Goal: Task Accomplishment & Management: Use online tool/utility

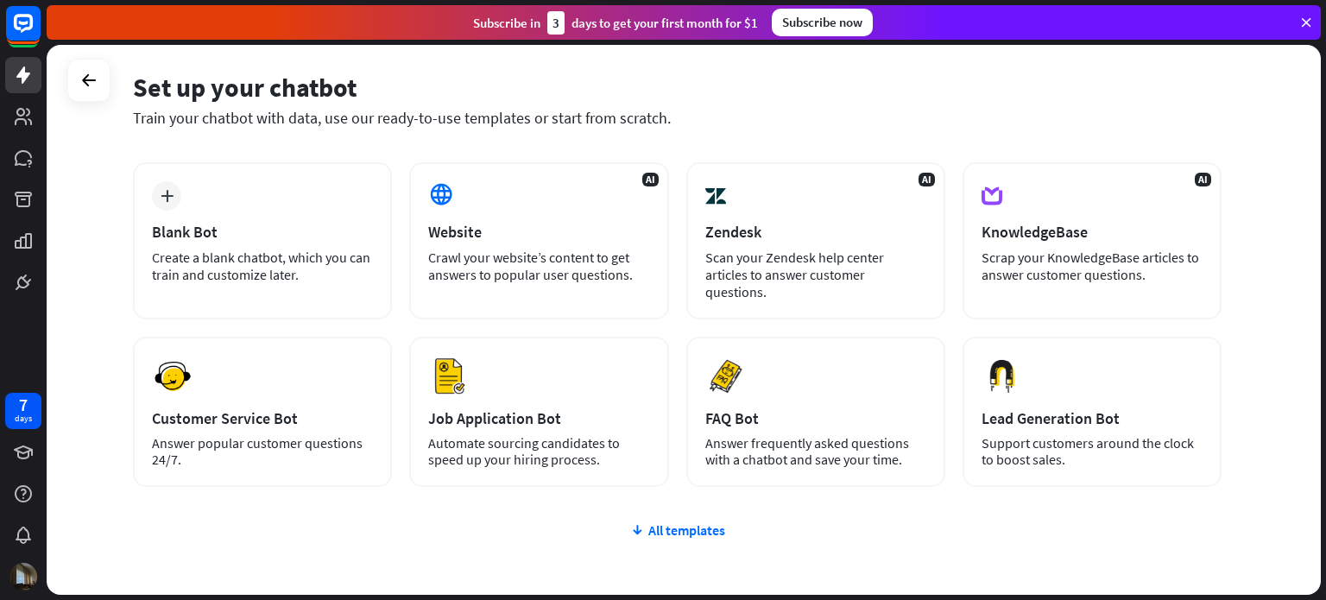
scroll to position [66, 0]
click at [679, 521] on div "All templates" at bounding box center [677, 529] width 1089 height 17
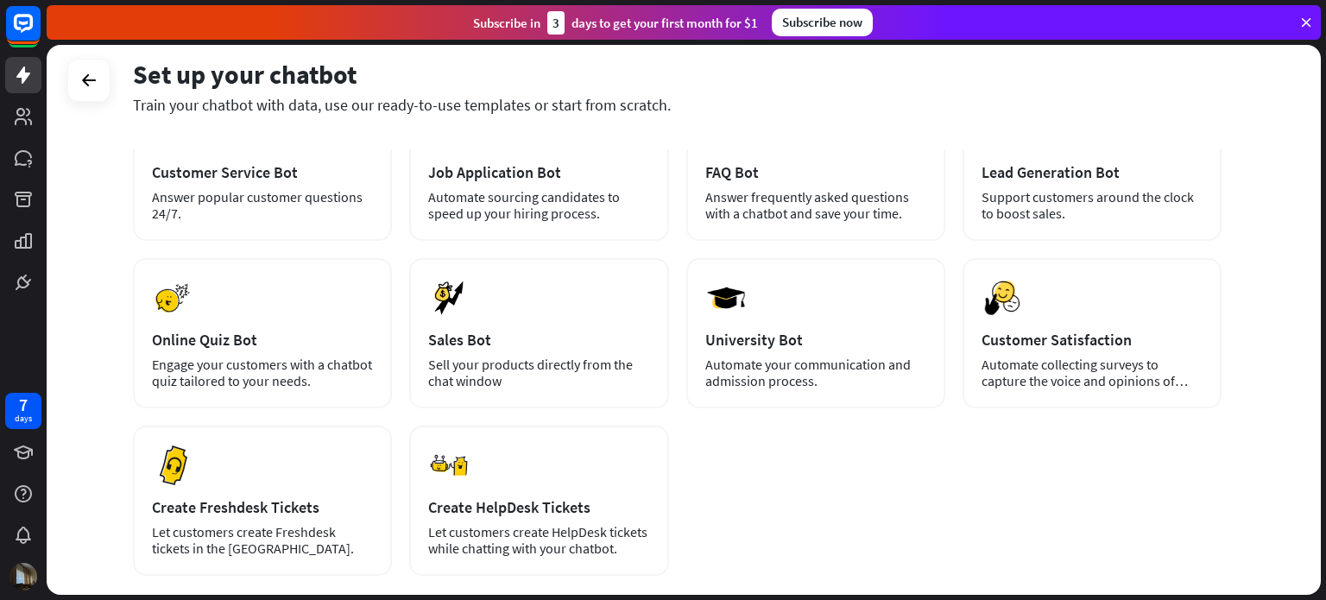
scroll to position [311, 0]
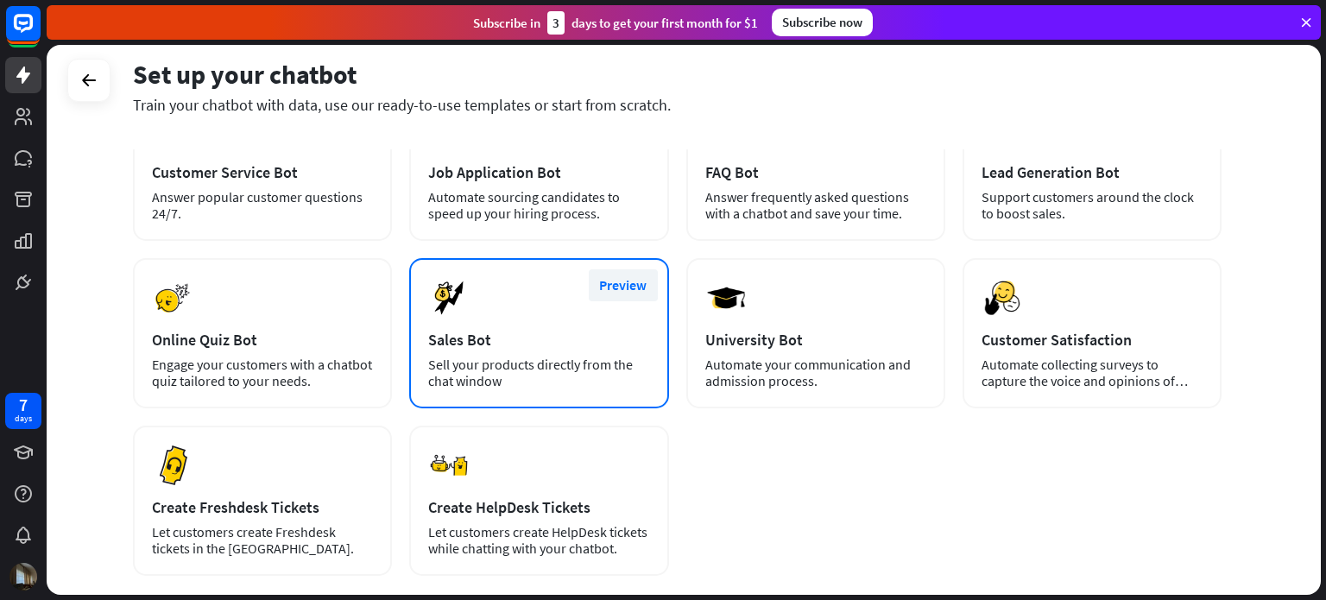
click at [630, 269] on button "Preview" at bounding box center [623, 285] width 69 height 32
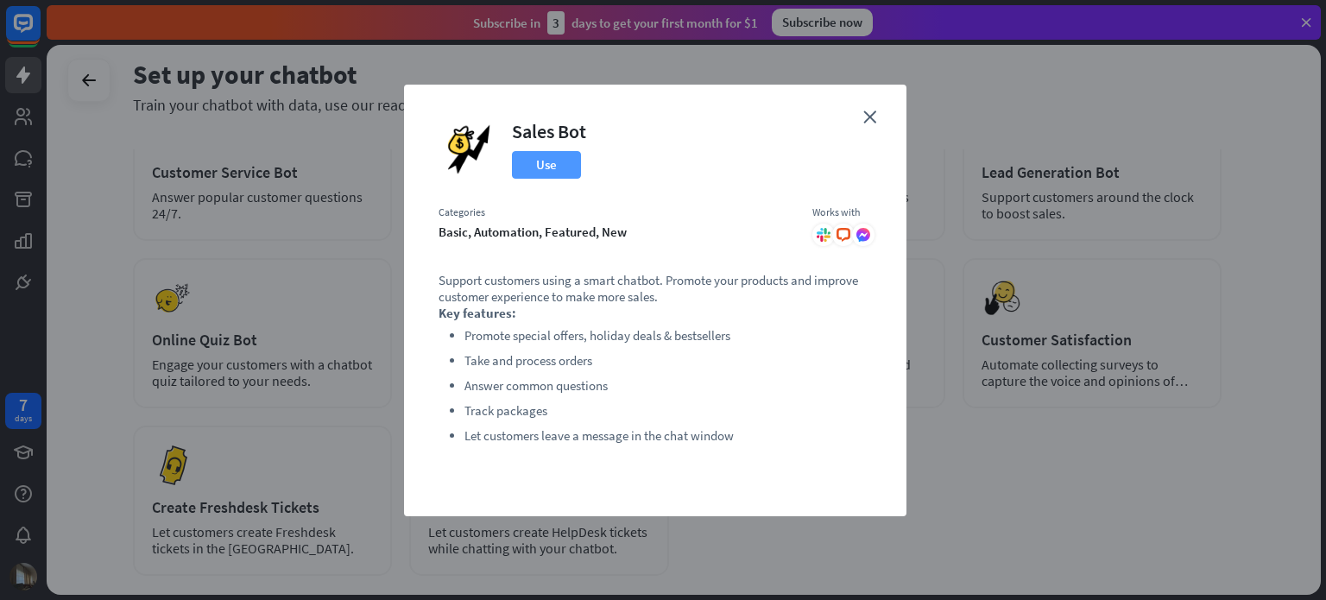
click at [548, 172] on button "Use" at bounding box center [546, 165] width 69 height 28
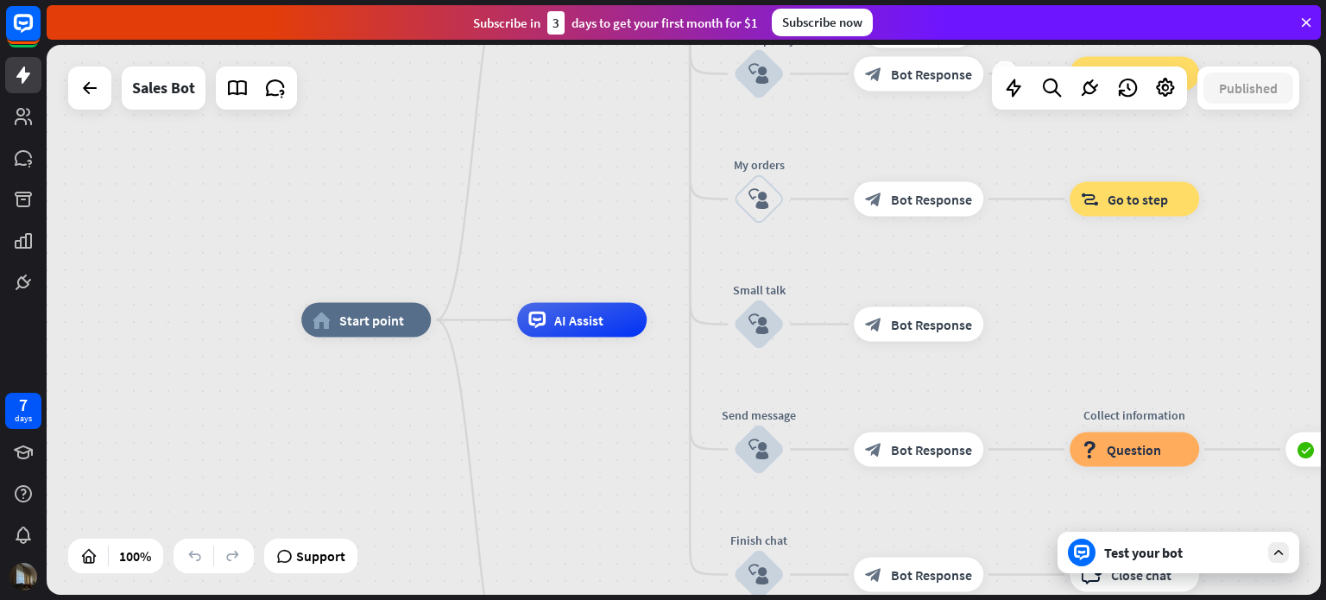
click at [900, 79] on span "Bot Response" at bounding box center [931, 74] width 81 height 17
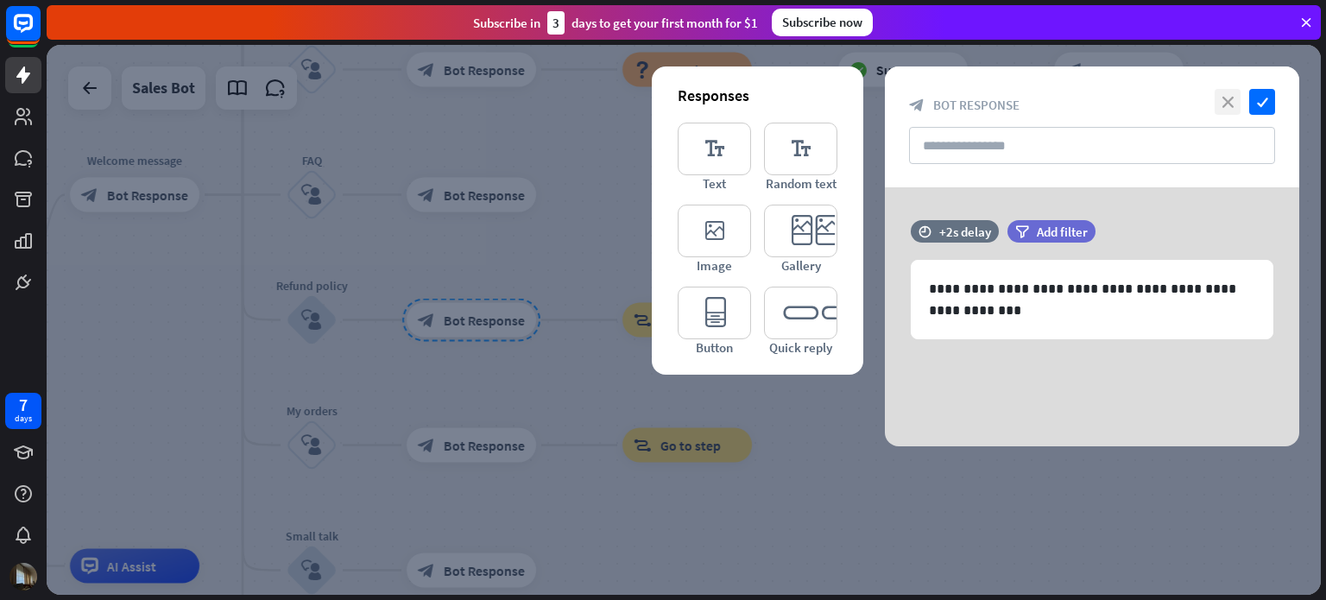
click at [1220, 101] on icon "close" at bounding box center [1228, 102] width 26 height 26
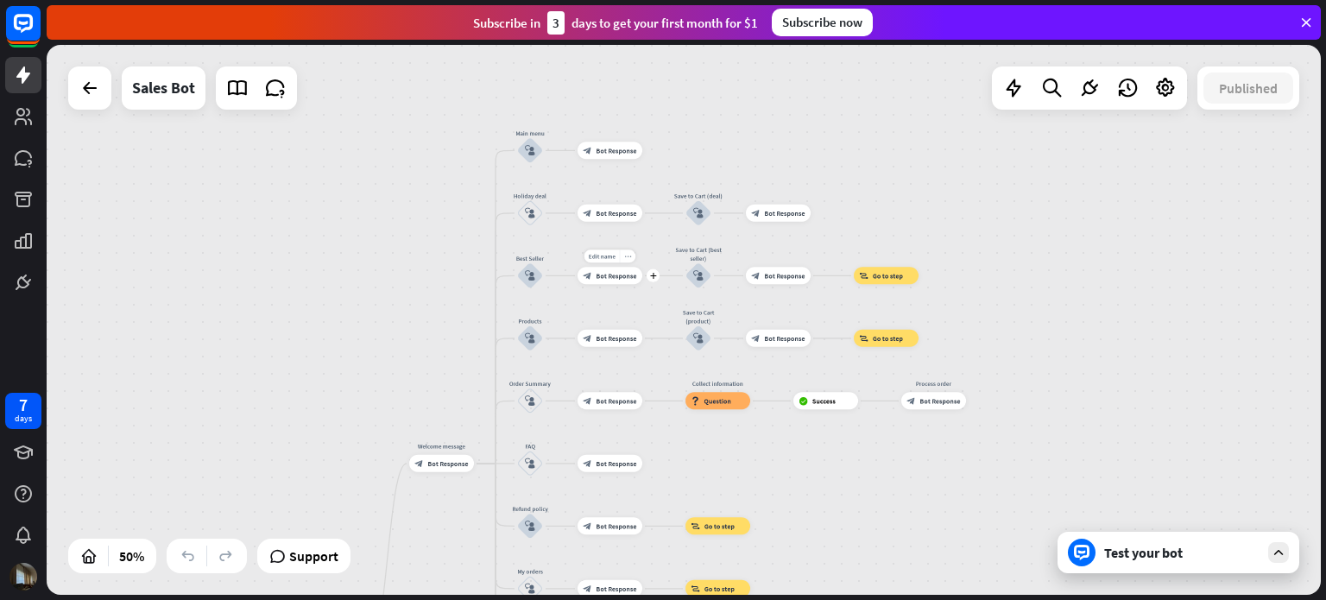
click at [631, 255] on div "more_horiz" at bounding box center [628, 255] width 16 height 13
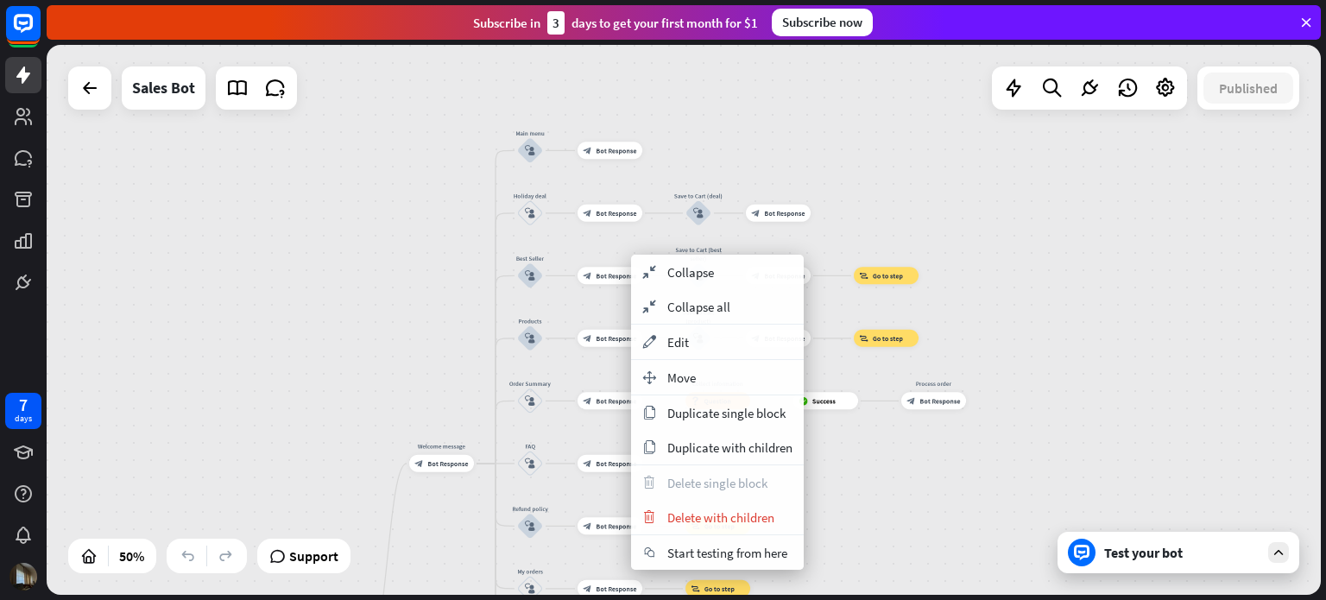
click at [438, 324] on div "home_2 Start point Welcome message block_bot_response Bot Response Main menu bl…" at bounding box center [684, 320] width 1274 height 550
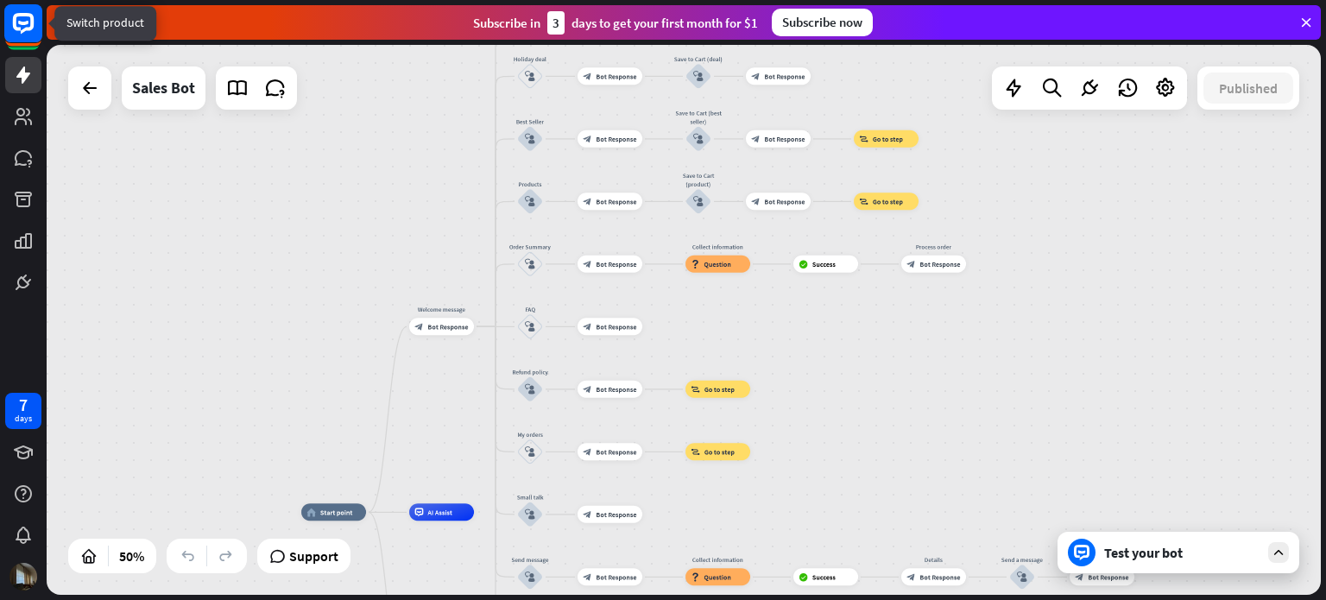
click at [26, 5] on rect at bounding box center [23, 23] width 38 height 38
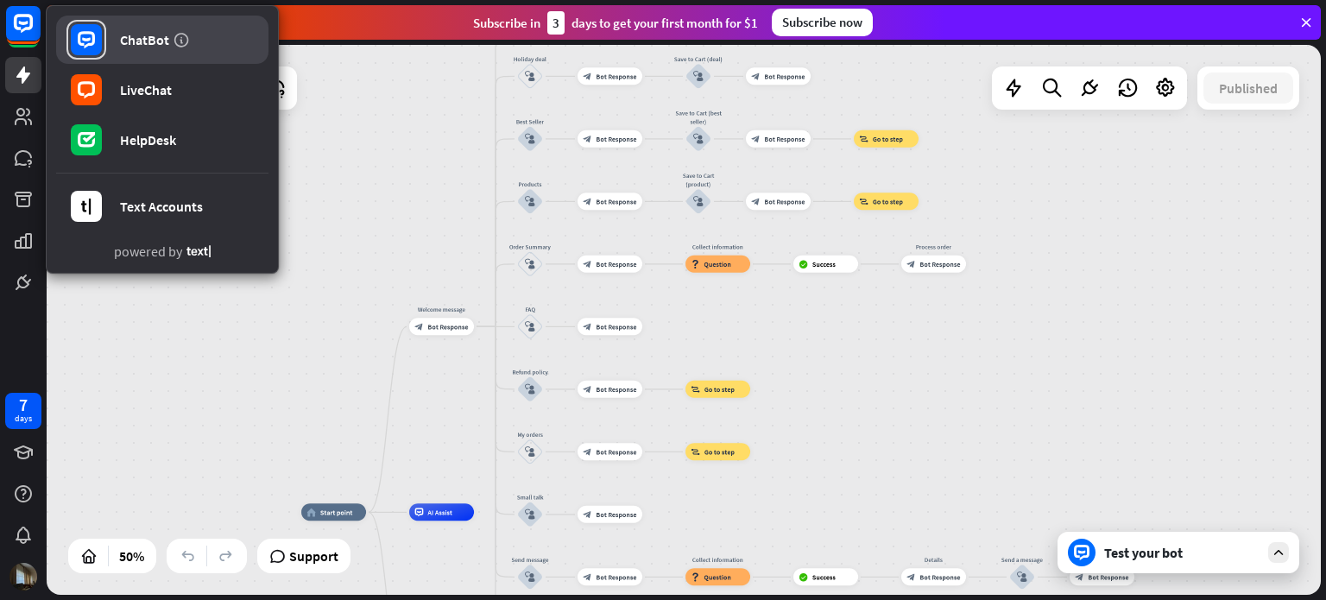
click at [109, 38] on link "ChatBot" at bounding box center [162, 40] width 212 height 48
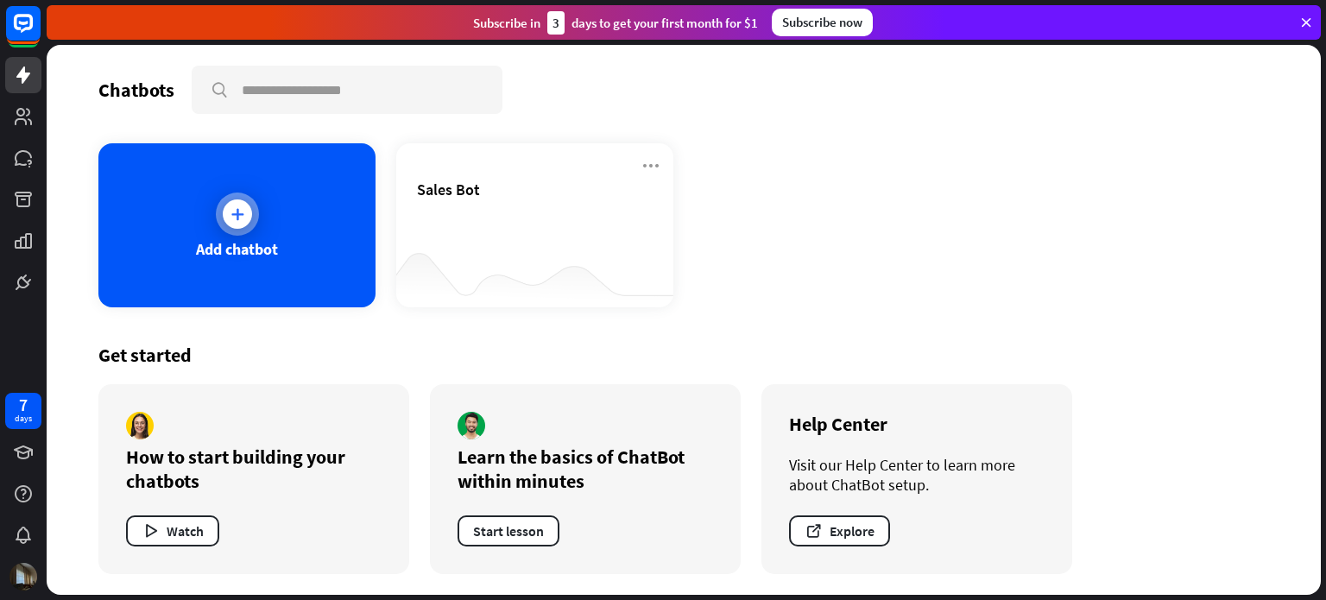
click at [321, 228] on div "Add chatbot" at bounding box center [236, 225] width 277 height 164
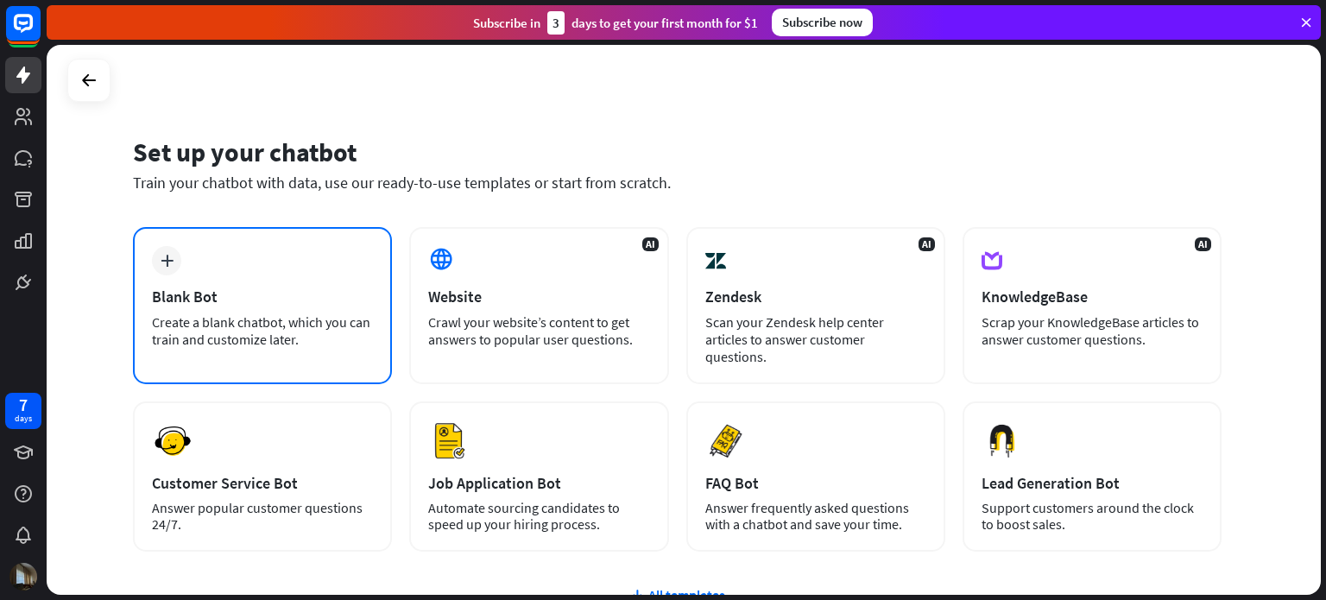
click at [294, 275] on div "plus Blank Bot Create a blank chatbot, which you can train and customize later." at bounding box center [262, 305] width 259 height 157
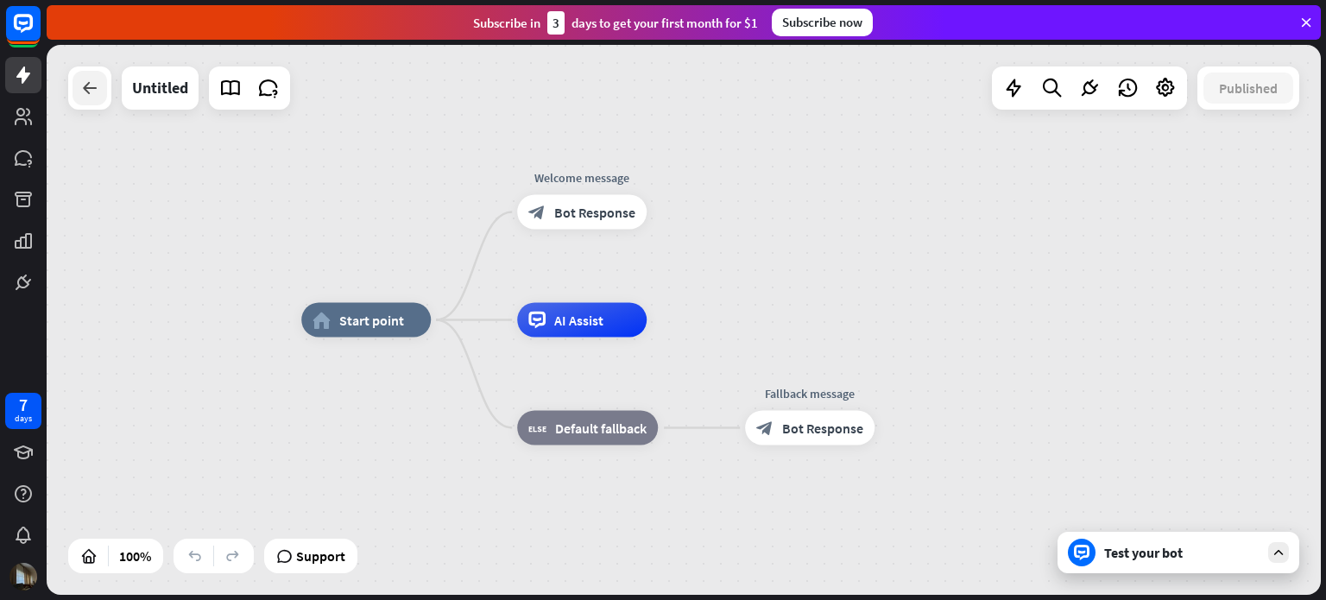
click at [89, 92] on icon at bounding box center [89, 88] width 21 height 21
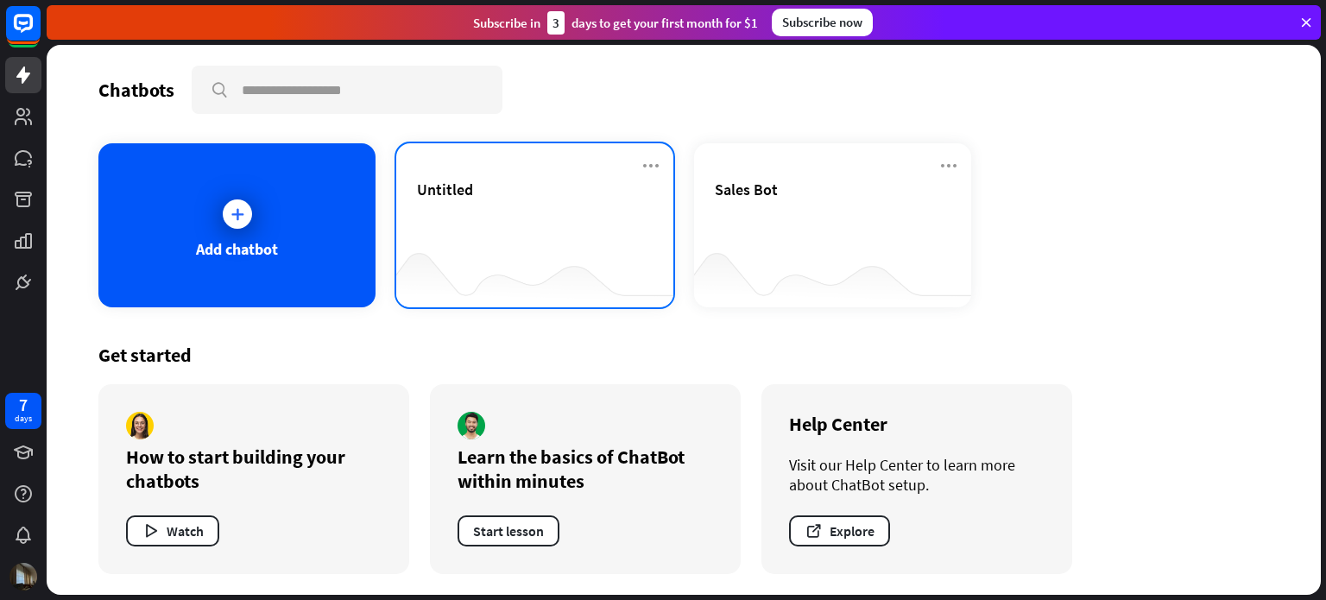
click at [564, 203] on div "Untitled" at bounding box center [535, 210] width 236 height 60
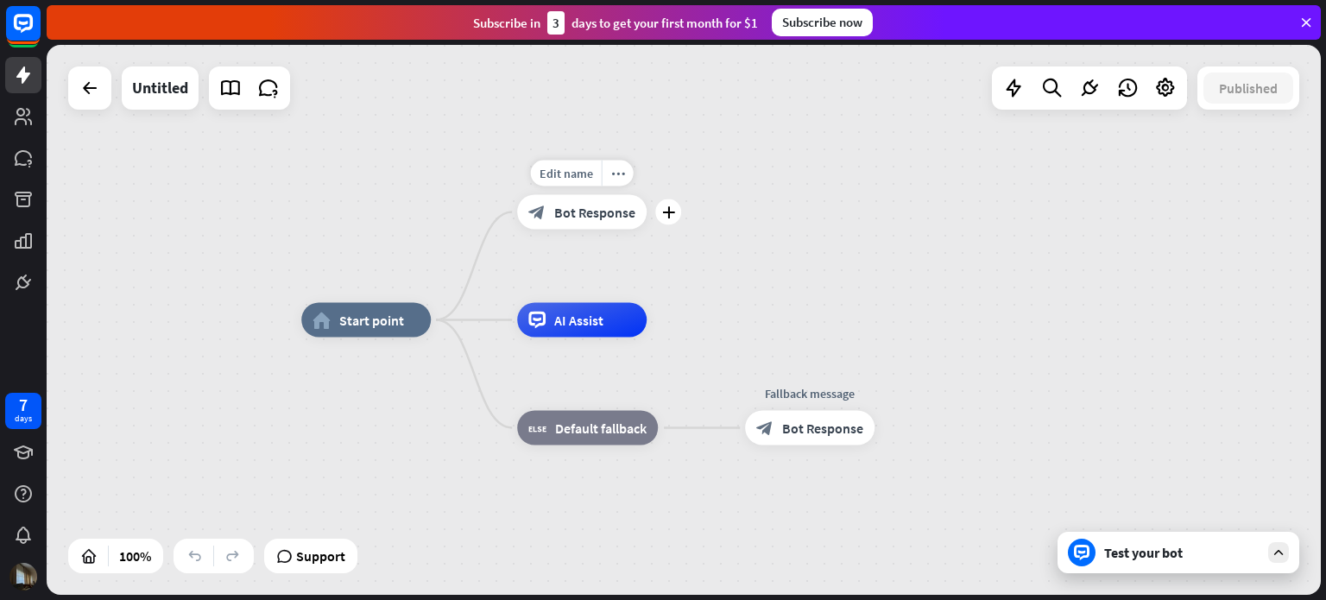
click at [615, 217] on span "Bot Response" at bounding box center [594, 212] width 81 height 17
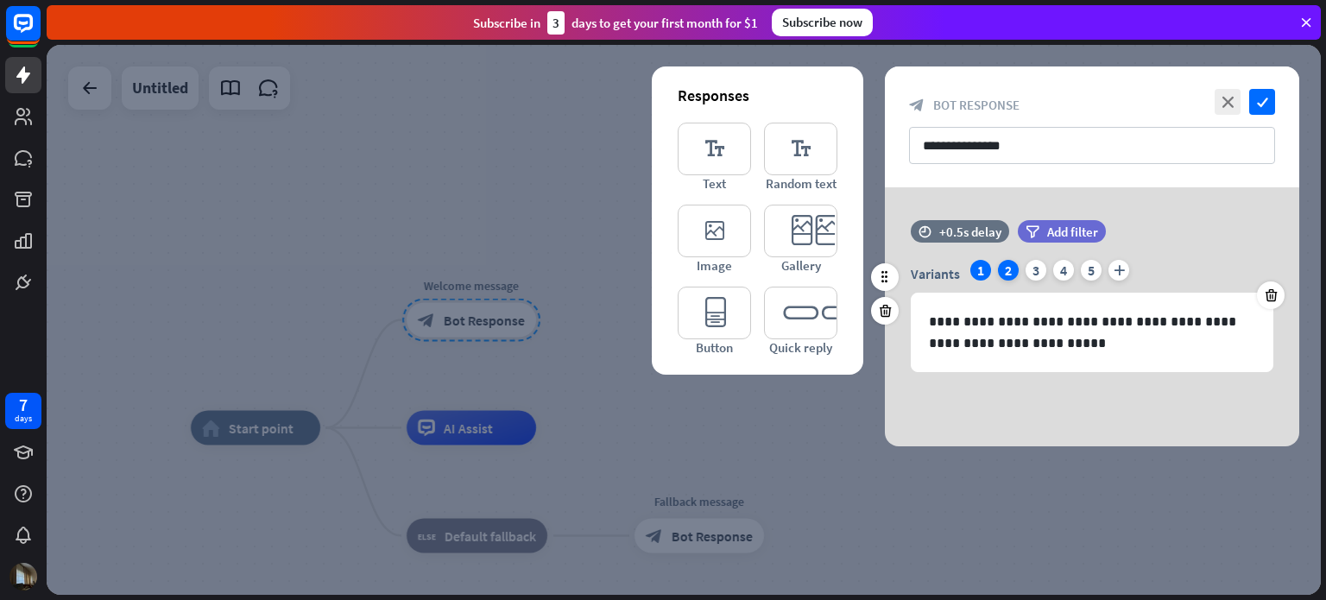
click at [1010, 276] on div "2" at bounding box center [1008, 270] width 21 height 21
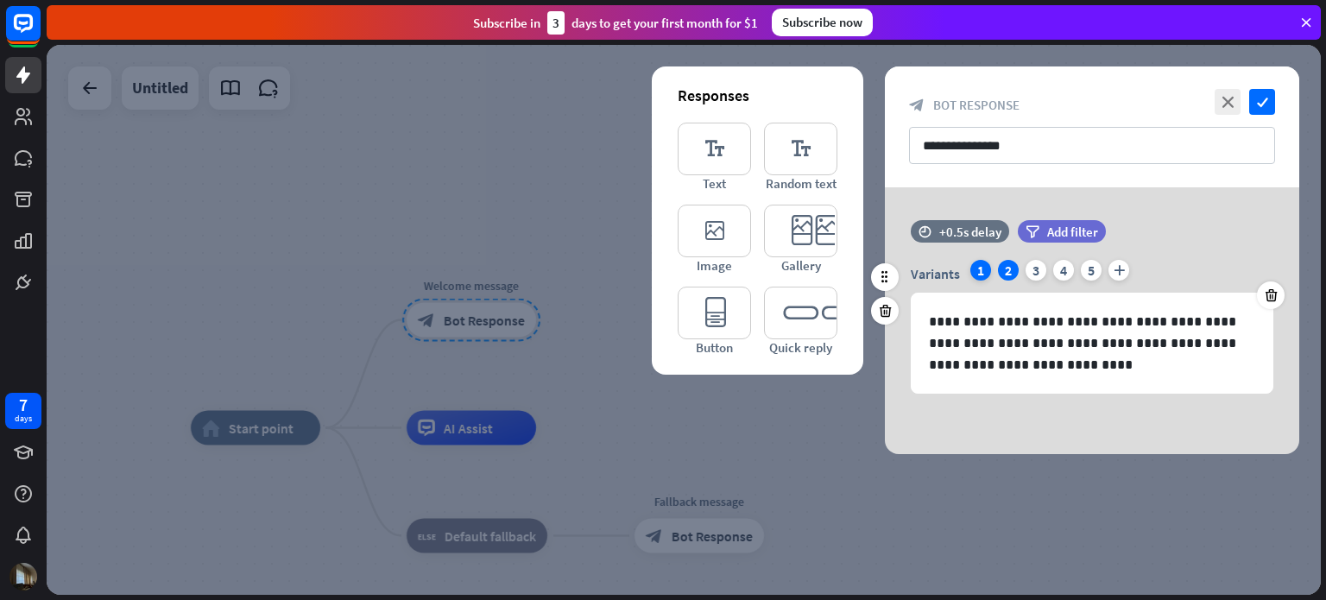
click at [977, 274] on div "1" at bounding box center [980, 270] width 21 height 21
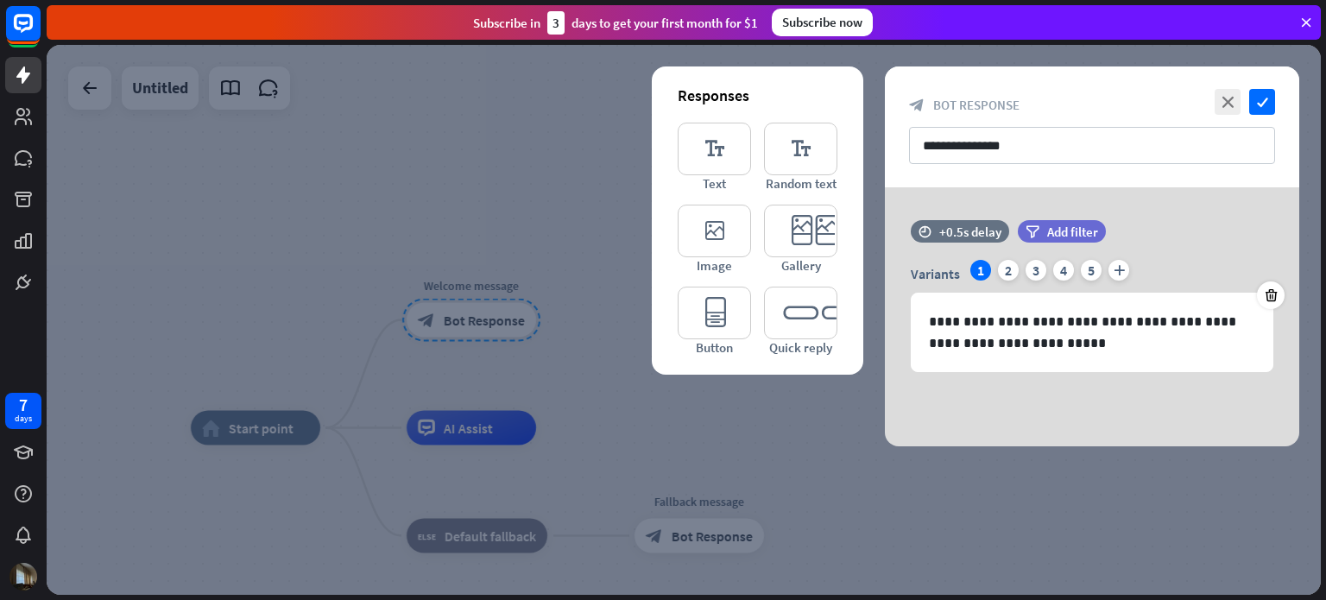
click at [502, 424] on div at bounding box center [684, 320] width 1274 height 550
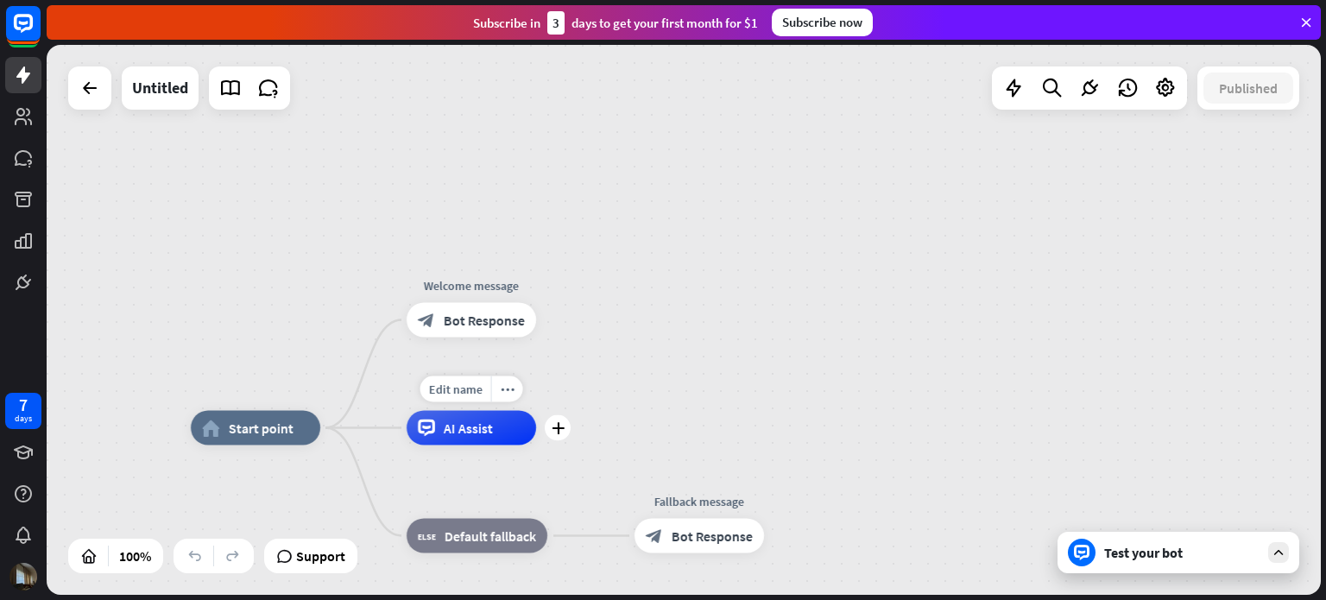
click at [502, 424] on div "AI Assist" at bounding box center [471, 428] width 129 height 35
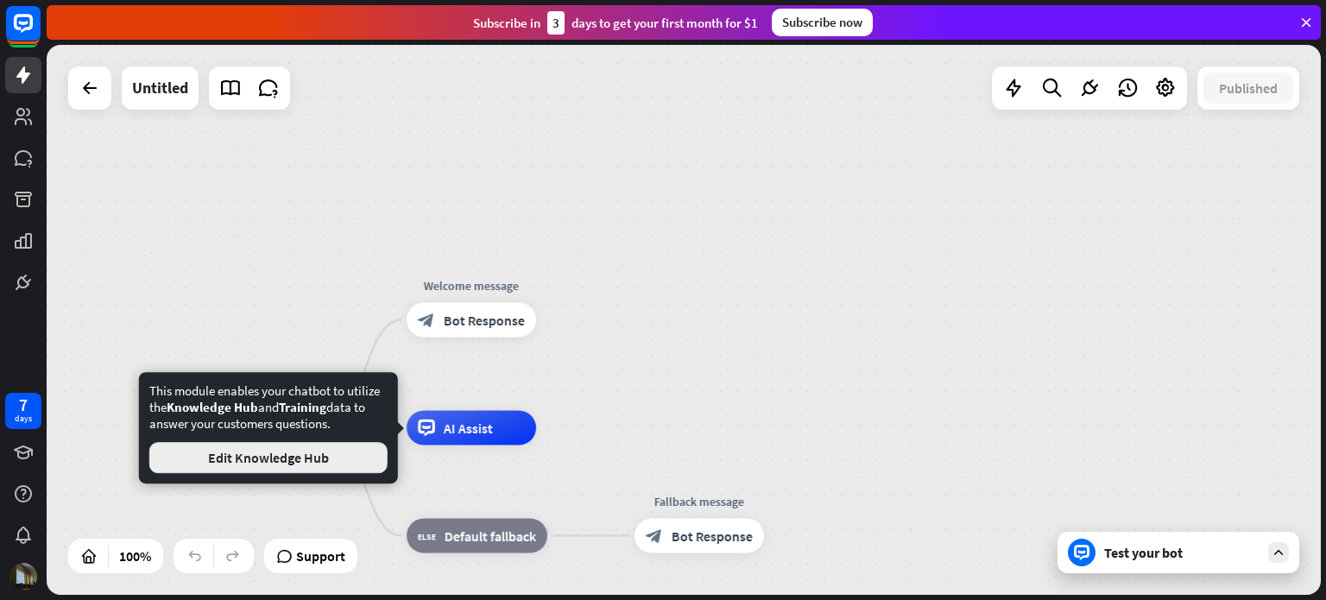
click at [286, 466] on button "Edit Knowledge Hub" at bounding box center [268, 457] width 238 height 31
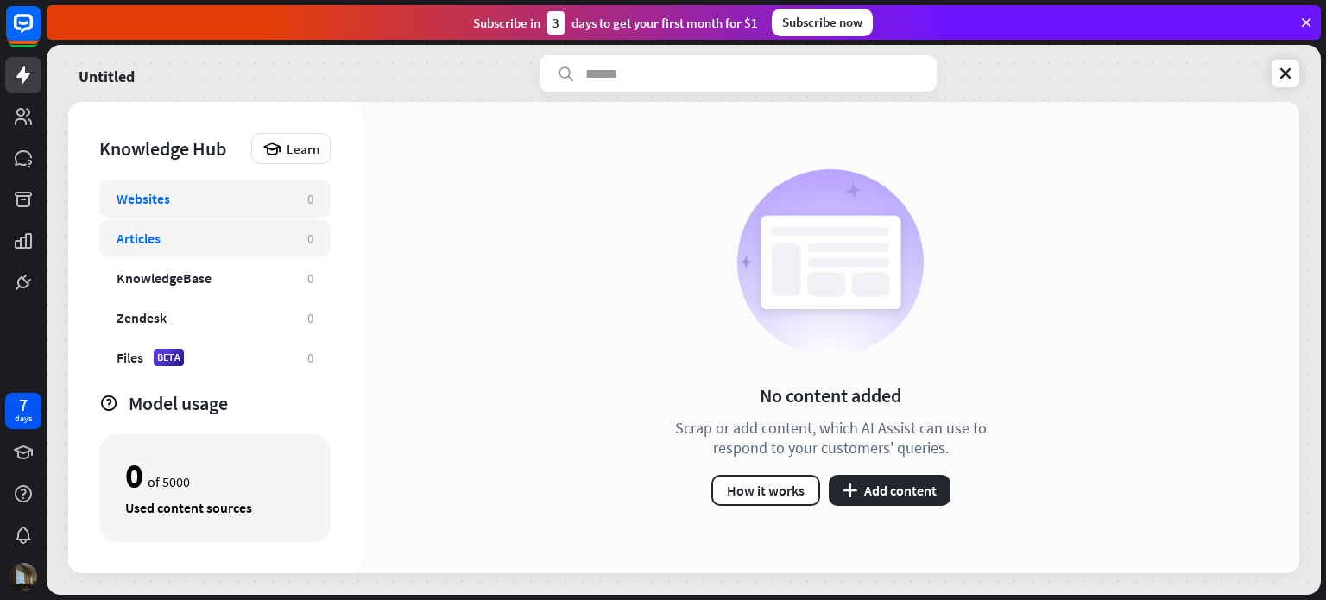
click at [190, 230] on div "Articles" at bounding box center [204, 238] width 174 height 17
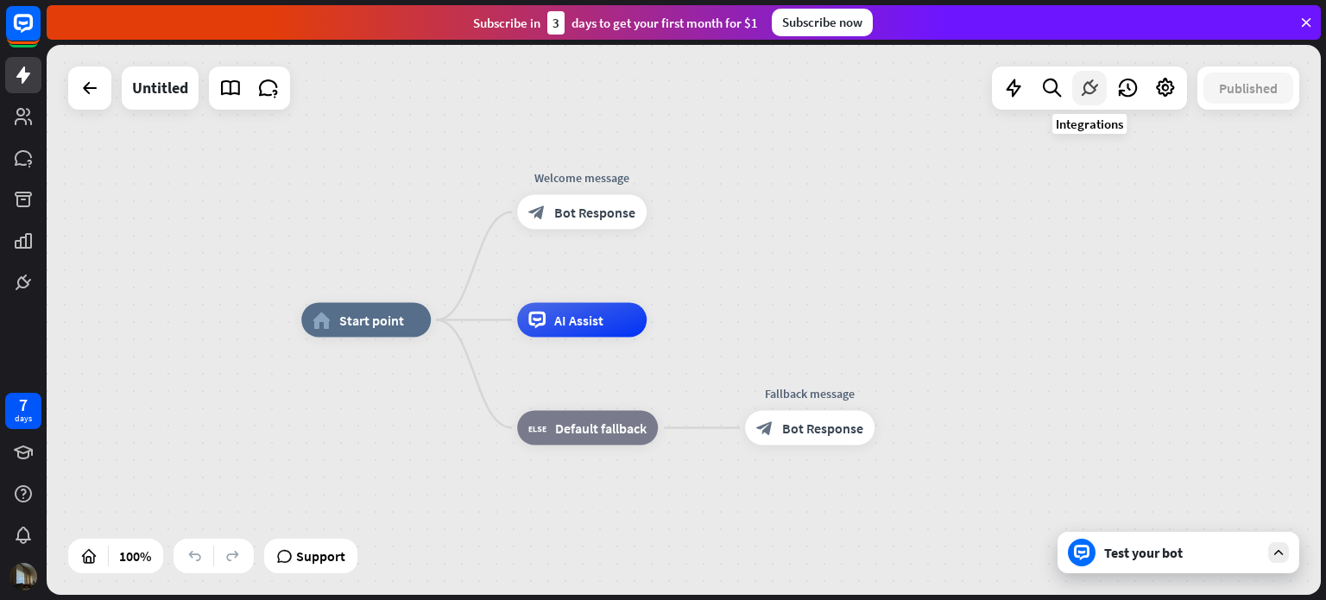
click at [1095, 85] on icon at bounding box center [1089, 88] width 22 height 22
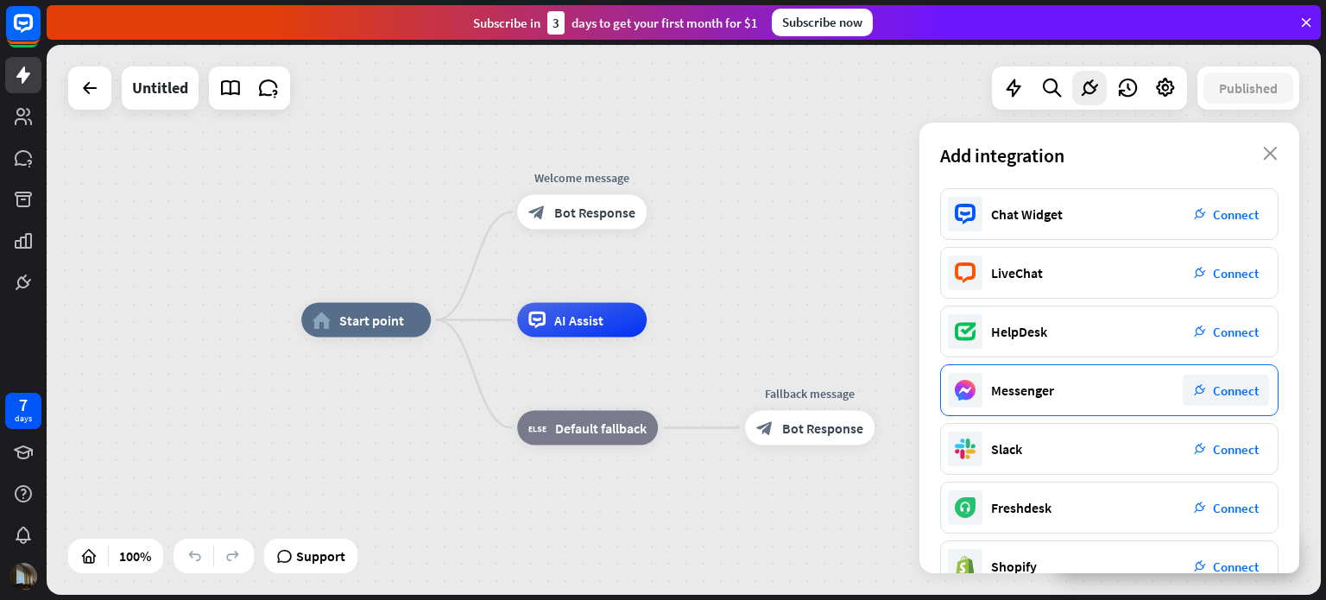
click at [1241, 385] on span "Connect" at bounding box center [1236, 390] width 46 height 16
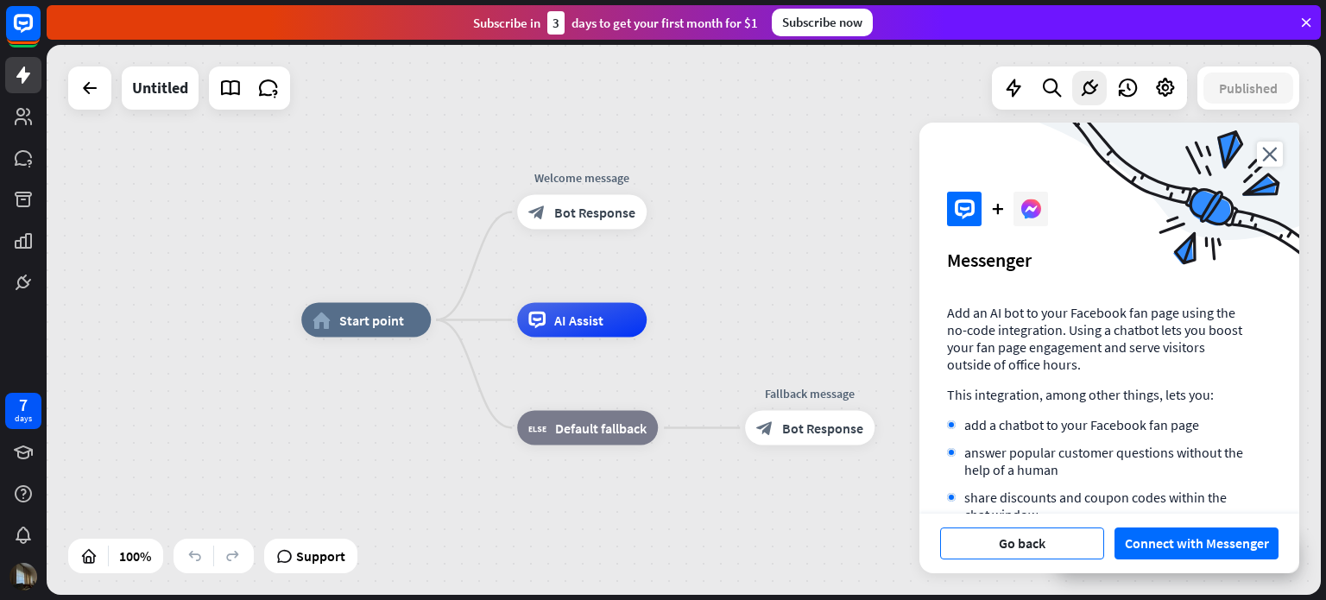
click at [1057, 540] on button "Go back" at bounding box center [1022, 543] width 164 height 32
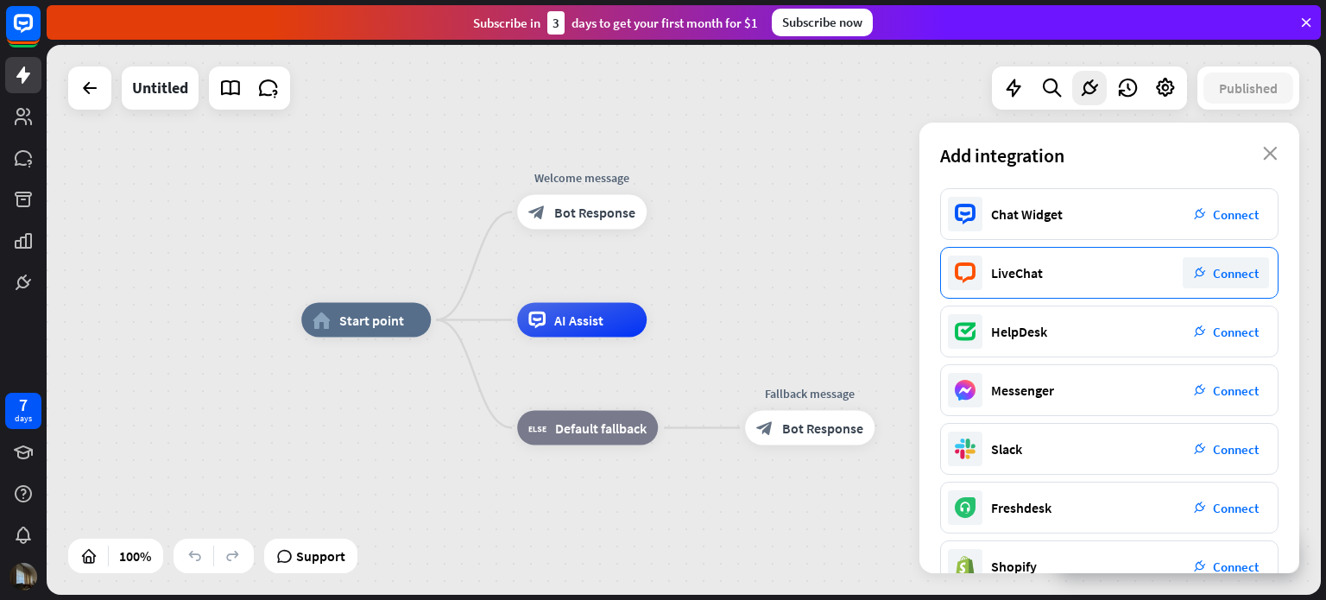
click at [1226, 275] on span "Connect" at bounding box center [1236, 273] width 46 height 16
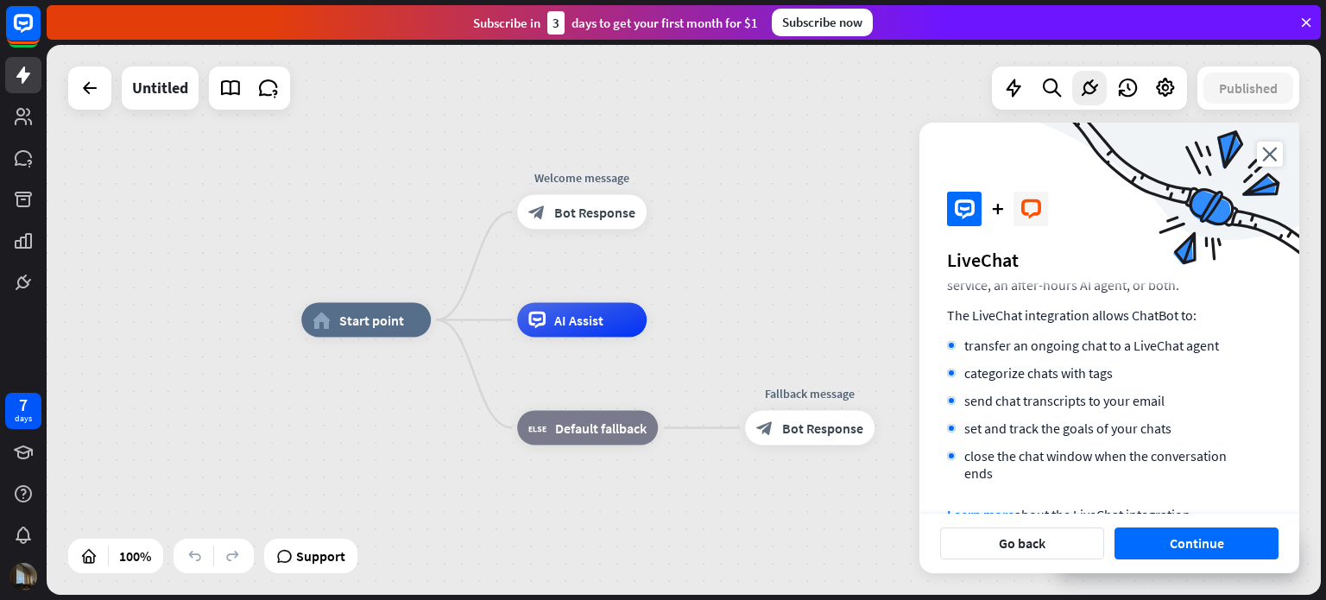
scroll to position [141, 0]
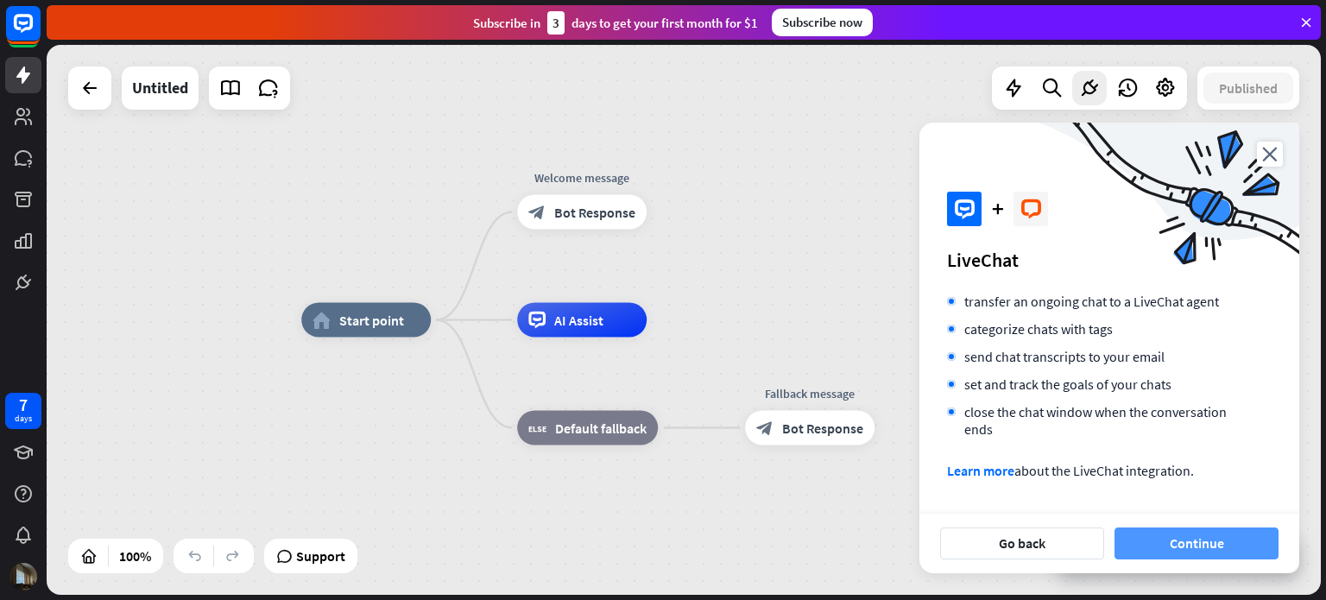
click at [1173, 534] on button "Continue" at bounding box center [1197, 543] width 164 height 32
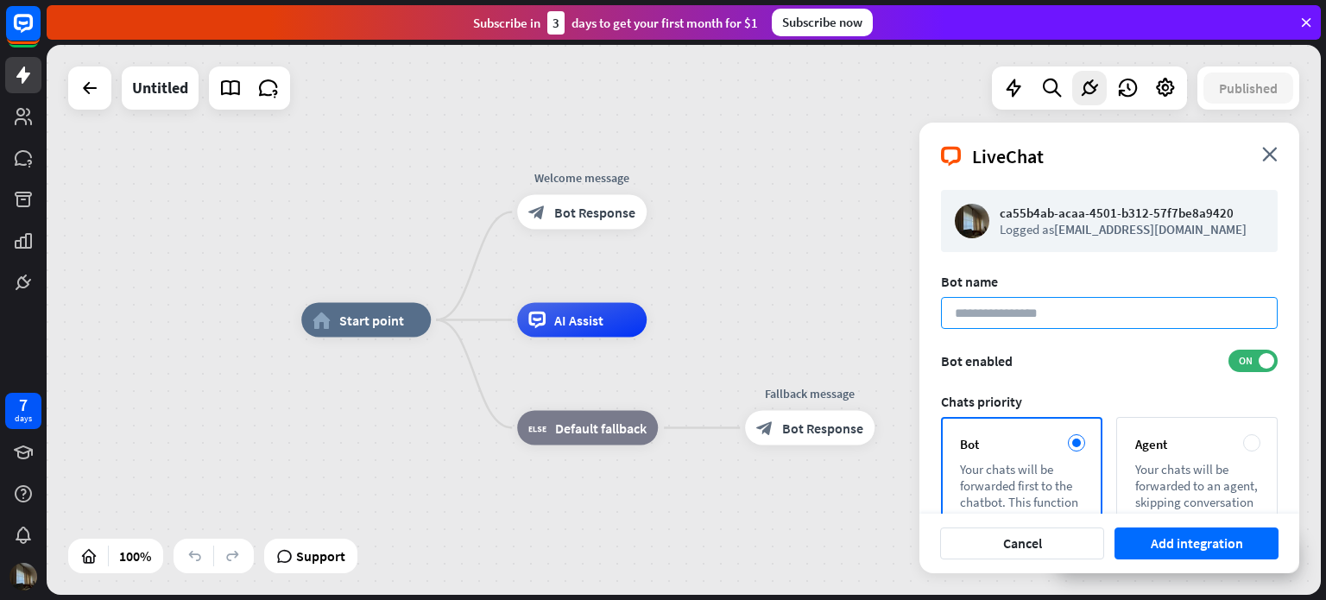
click at [1067, 319] on input at bounding box center [1109, 313] width 337 height 32
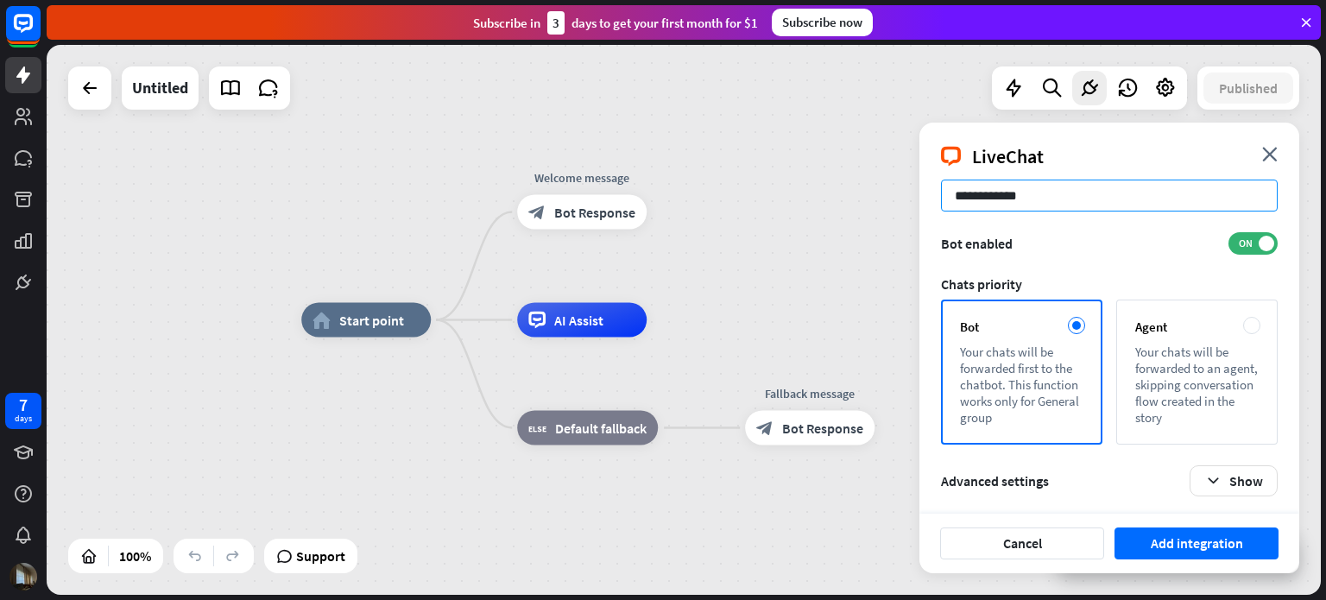
scroll to position [121, 0]
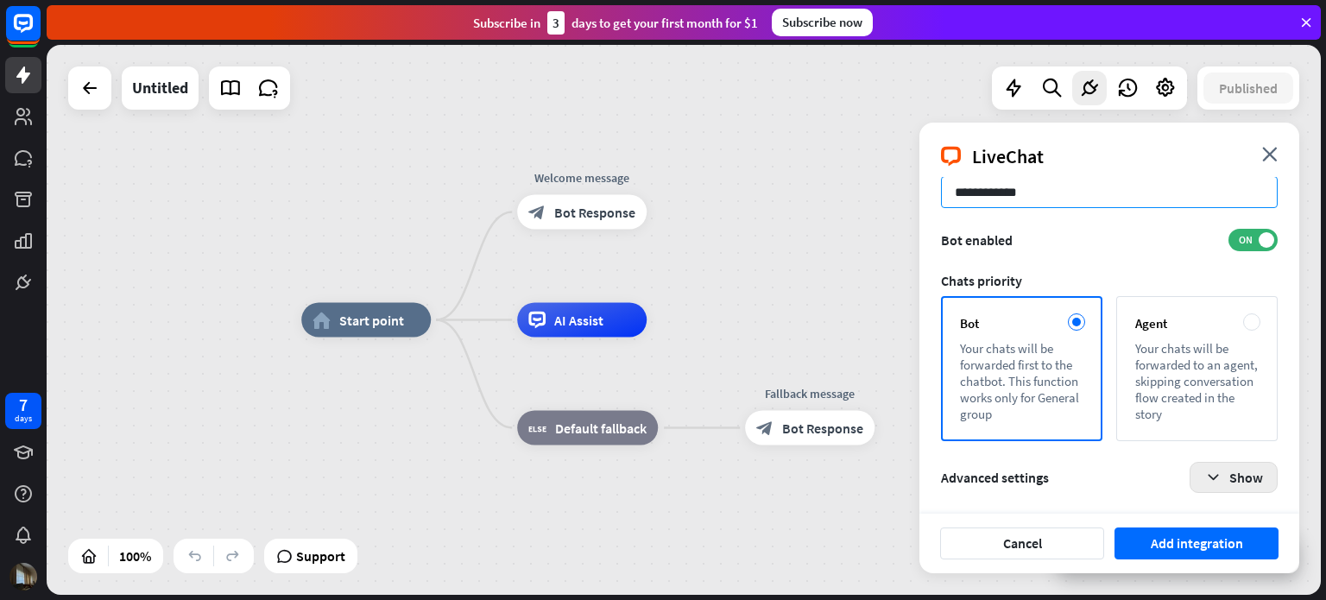
type input "**********"
click at [1221, 474] on icon "button" at bounding box center [1213, 478] width 18 height 18
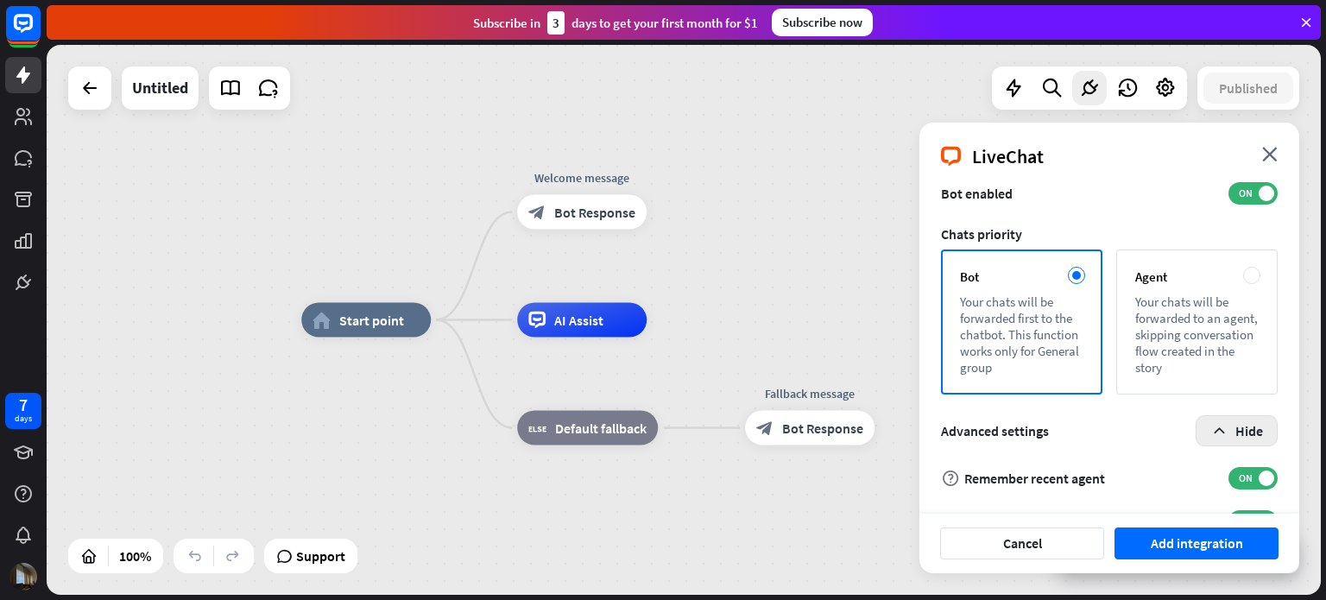
scroll to position [168, 0]
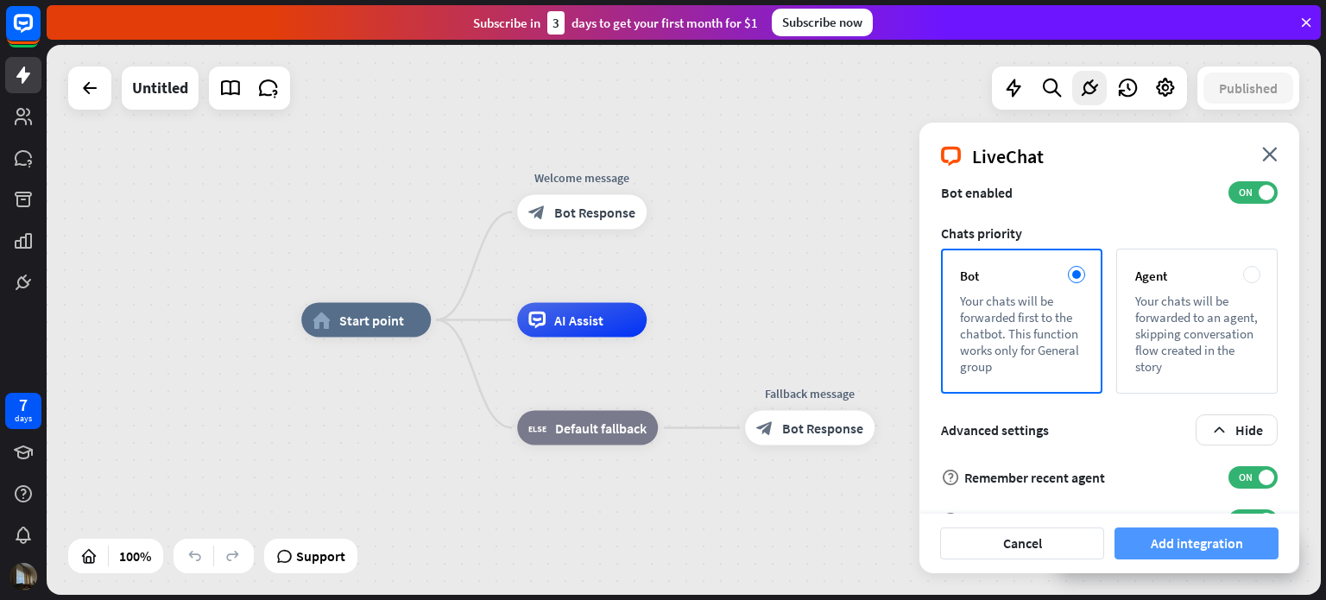
click at [1143, 541] on button "Add integration" at bounding box center [1197, 543] width 164 height 32
